Goal: Book appointment/travel/reservation

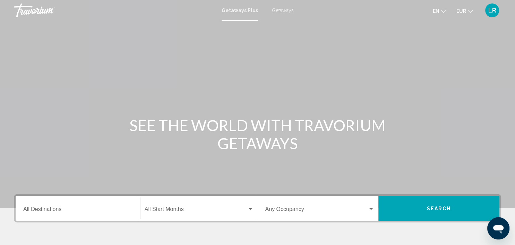
click at [117, 205] on div "Destination All Destinations" at bounding box center [77, 208] width 109 height 22
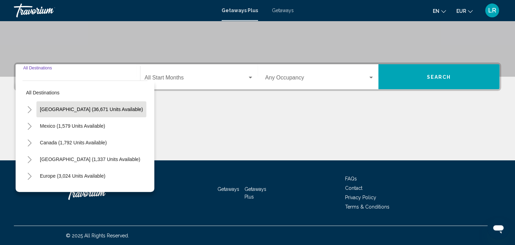
scroll to position [132, 0]
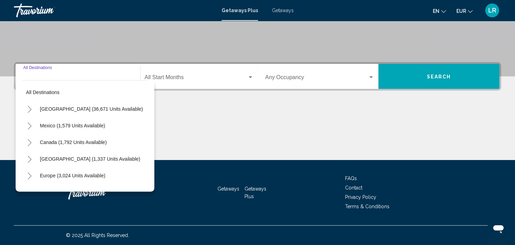
click at [31, 174] on icon "Toggle Europe (3,024 units available)" at bounding box center [29, 175] width 5 height 7
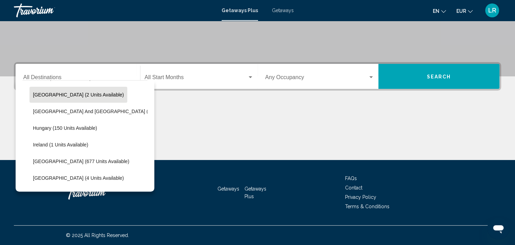
scroll to position [200, 0]
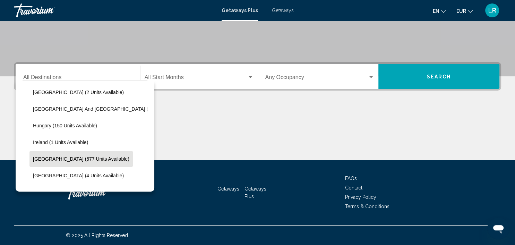
click at [39, 158] on span "[GEOGRAPHIC_DATA] (677 units available)" at bounding box center [81, 159] width 96 height 6
type input "**********"
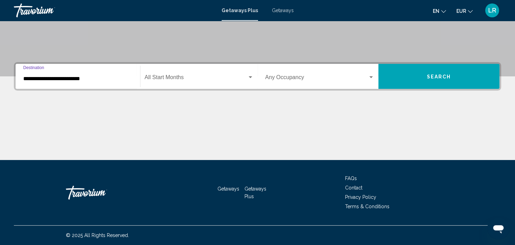
click at [179, 75] on div "Start Month All Start Months" at bounding box center [199, 77] width 109 height 22
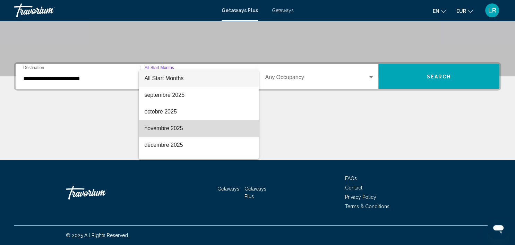
click at [174, 129] on span "novembre 2025" at bounding box center [198, 128] width 109 height 17
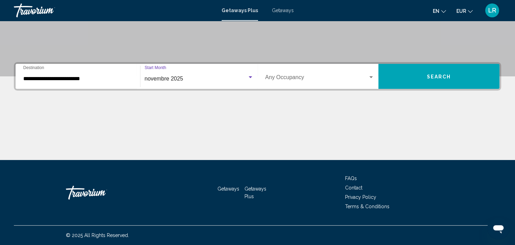
click at [305, 77] on span "Search widget" at bounding box center [316, 79] width 103 height 6
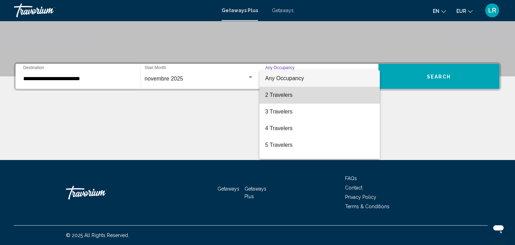
click at [299, 93] on span "2 Travelers" at bounding box center [319, 95] width 109 height 17
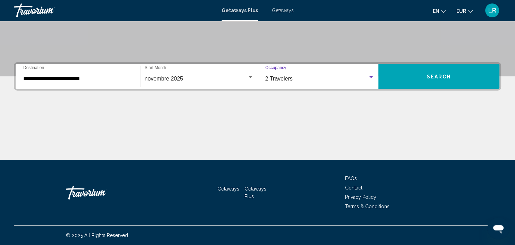
click at [404, 71] on button "Search" at bounding box center [438, 76] width 121 height 25
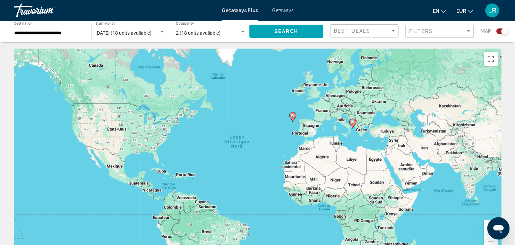
click at [347, 135] on div "Pour activer le glissement avec le clavier, appuyez sur Alt+Entrée. Une fois ce…" at bounding box center [257, 153] width 487 height 208
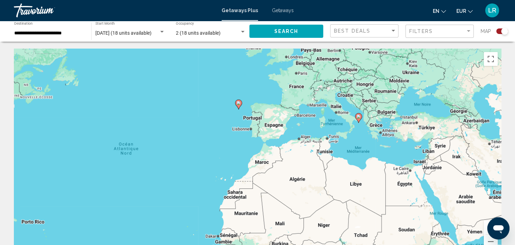
click at [347, 135] on div "Pour activer le glissement avec le clavier, appuyez sur Alt+Entrée. Une fois ce…" at bounding box center [257, 153] width 487 height 208
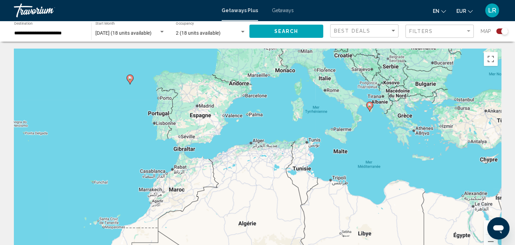
click at [368, 106] on image "Main content" at bounding box center [370, 105] width 4 height 4
type input "**********"
